Goal: Information Seeking & Learning: Learn about a topic

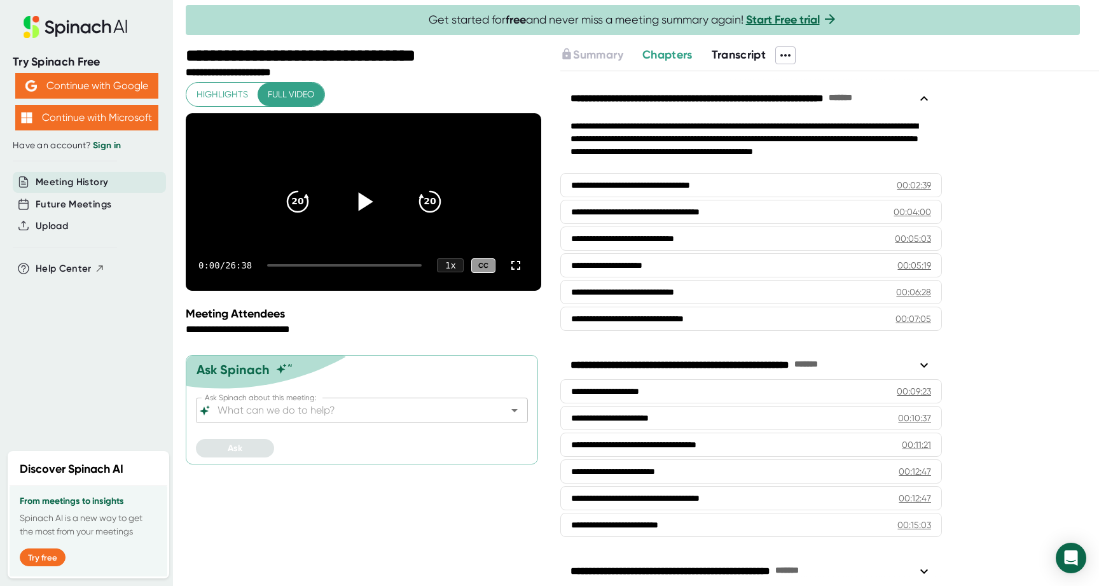
click at [366, 211] on icon at bounding box center [365, 202] width 15 height 18
click at [228, 97] on span "Highlights" at bounding box center [221, 94] width 51 height 16
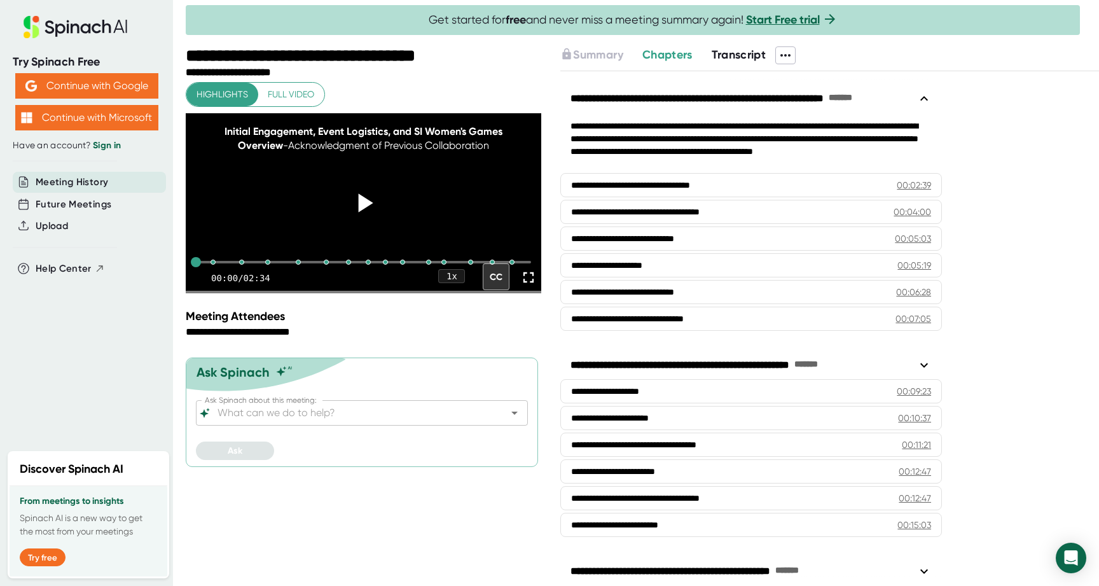
click at [353, 206] on icon at bounding box center [364, 203] width 32 height 32
click at [525, 286] on icon at bounding box center [528, 277] width 18 height 18
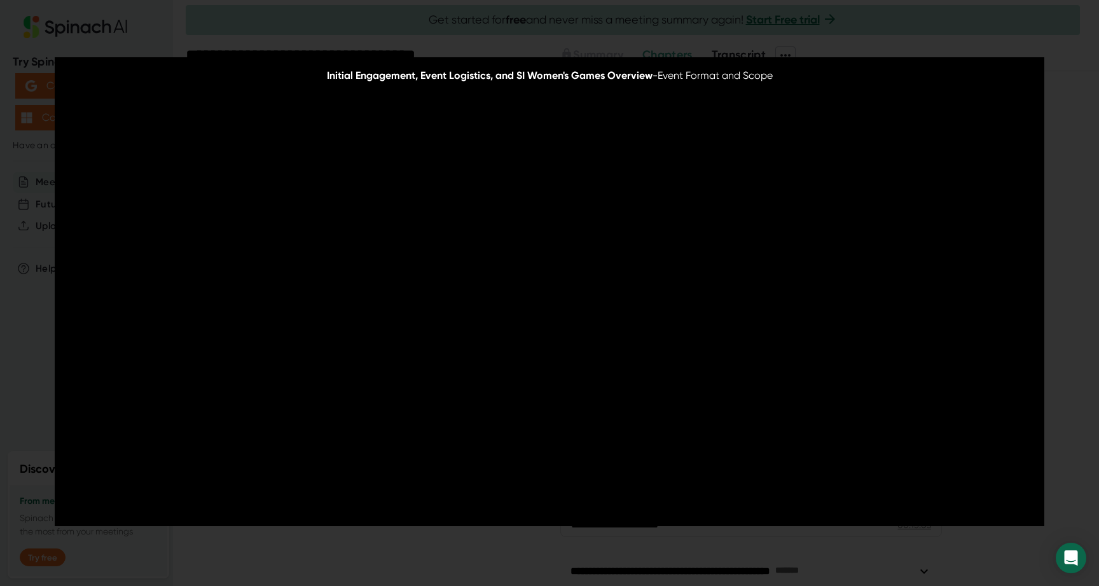
click at [224, 416] on video at bounding box center [549, 291] width 989 height 469
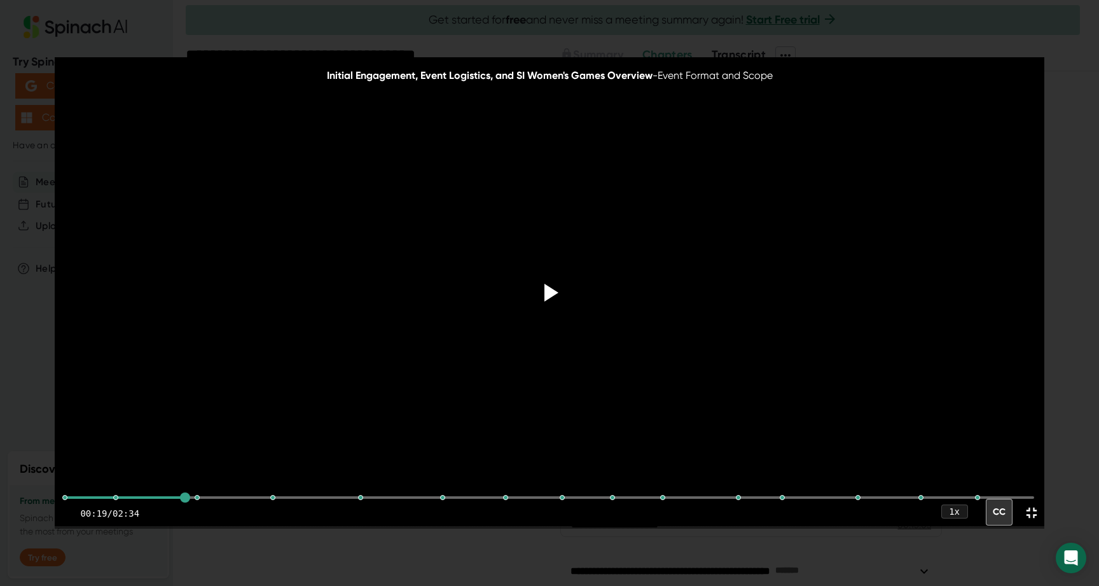
click at [224, 404] on video at bounding box center [549, 291] width 989 height 469
click at [264, 498] on div "00:07:58 - Website and Scoreboard Requirements" at bounding box center [549, 497] width 968 height 32
click at [255, 499] on div "00:07:57 - Website and Scoreboard Requirements" at bounding box center [549, 497] width 968 height 32
click at [241, 498] on div "00:07:54 - Website and Scoreboard Requirements" at bounding box center [549, 497] width 968 height 32
click at [313, 496] on div "00:09:53 - Data Provider Inquiry" at bounding box center [549, 497] width 968 height 3
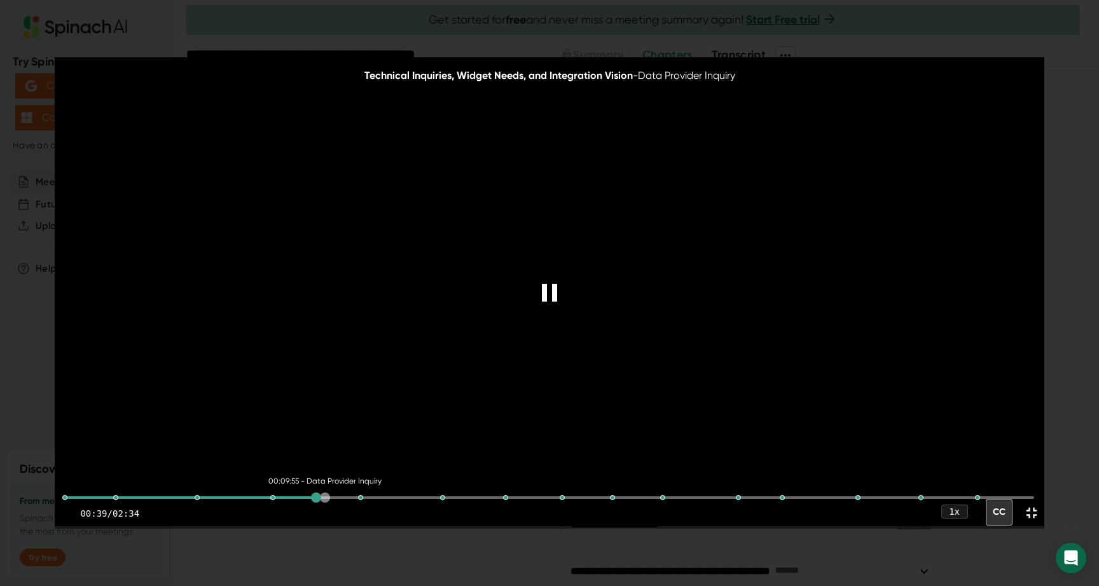
click at [325, 496] on div "00:09:55 - Data Provider Inquiry" at bounding box center [549, 497] width 968 height 3
click at [334, 496] on div "00:09:56 - Data Provider Inquiry" at bounding box center [549, 497] width 968 height 3
click at [344, 496] on div "00:09:58 - Data Provider Inquiry" at bounding box center [549, 497] width 968 height 3
click at [382, 497] on div "00:11:24 - Initial Widget Concept and Requirements" at bounding box center [549, 497] width 968 height 3
click at [399, 497] on div "00:11:27 - Initial Widget Concept and Requirements" at bounding box center [549, 497] width 968 height 3
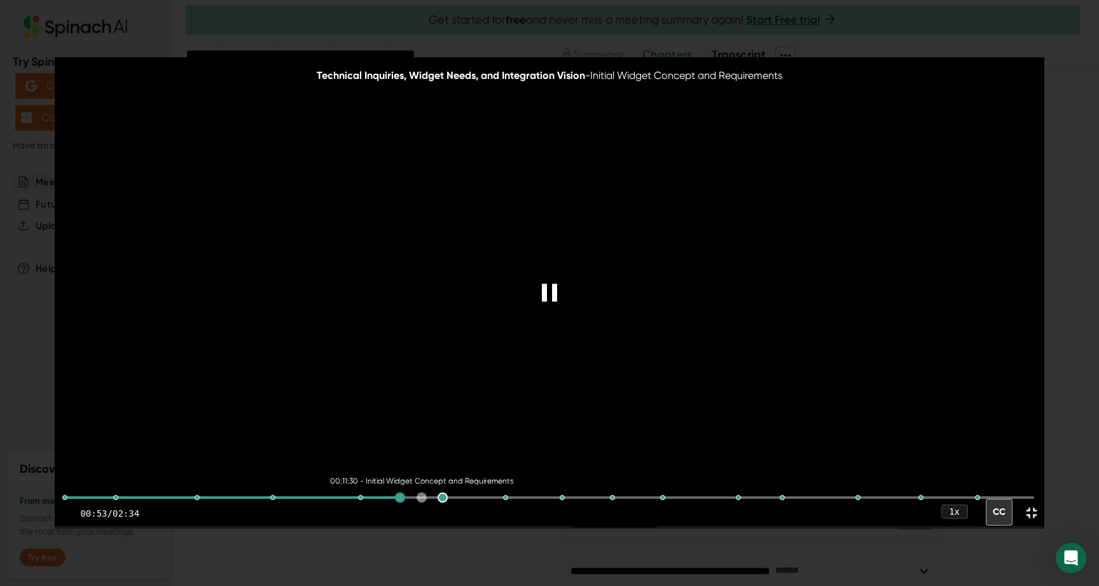
click at [422, 497] on div "00:11:30 - Initial Widget Concept and Requirements" at bounding box center [549, 497] width 968 height 3
click at [472, 496] on div "00:11:49 - Initial Widget Concept and Requirements" at bounding box center [549, 497] width 968 height 3
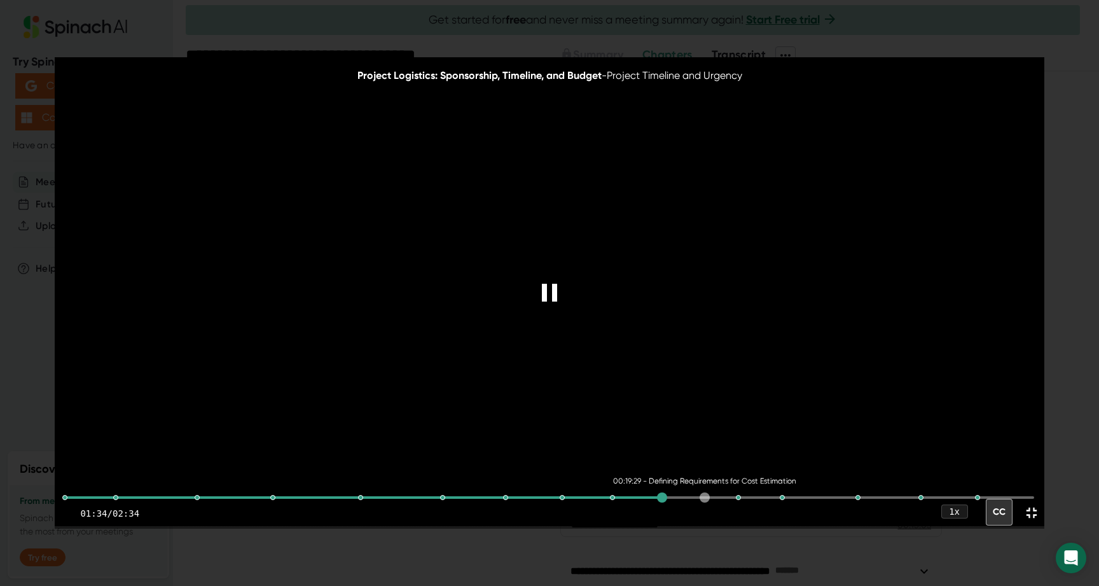
click at [704, 497] on div "00:19:29 - Defining Requirements for Cost Estimation" at bounding box center [549, 497] width 968 height 3
click at [761, 497] on div "00:22:08 - Desired Content & Athlete Information Needs" at bounding box center [549, 497] width 968 height 3
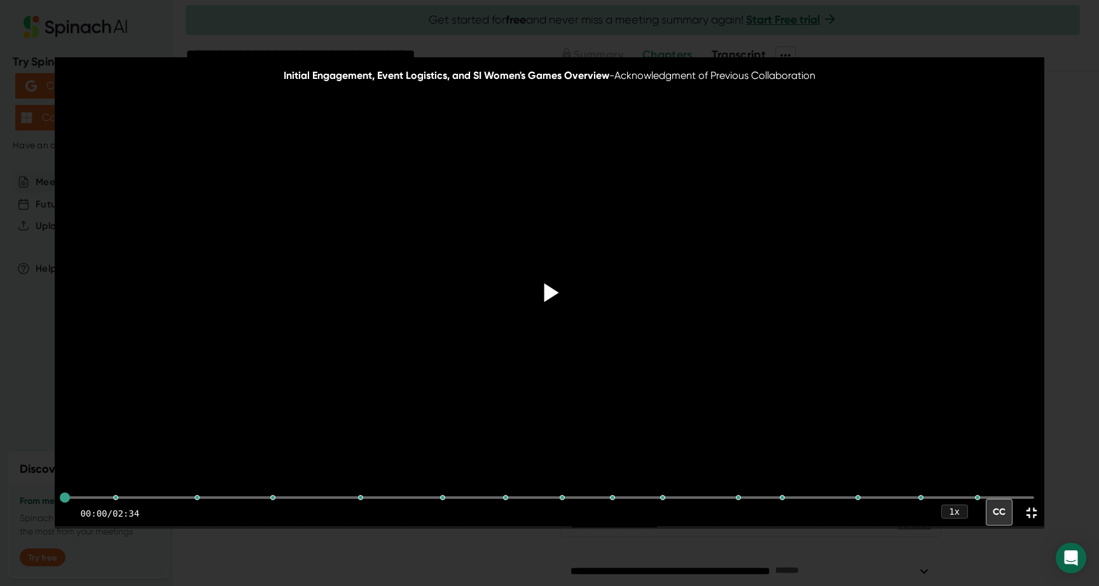
click at [525, 291] on div at bounding box center [549, 292] width 53 height 53
click at [877, 498] on div "00:24:43 - Technical Integration Options Discussion" at bounding box center [549, 497] width 968 height 32
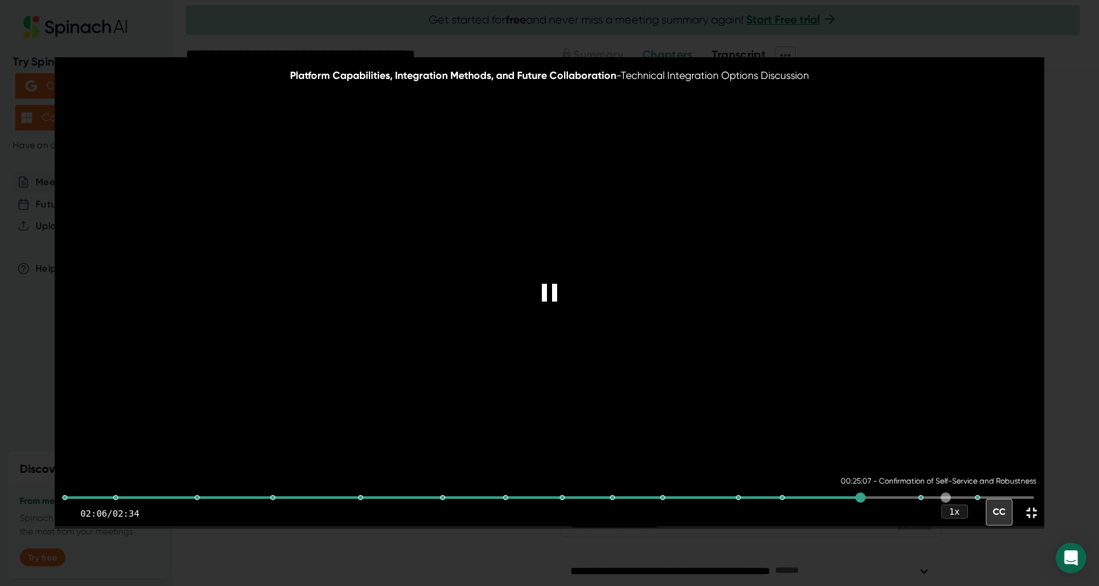
click at [945, 499] on div "00:25:07 - Confirmation of Self-Service and Robustness" at bounding box center [549, 497] width 968 height 32
click at [1011, 498] on div "00:26:23 - Positive Outlook for Problem Solving" at bounding box center [549, 497] width 968 height 3
